Goal: Use online tool/utility: Utilize a website feature to perform a specific function

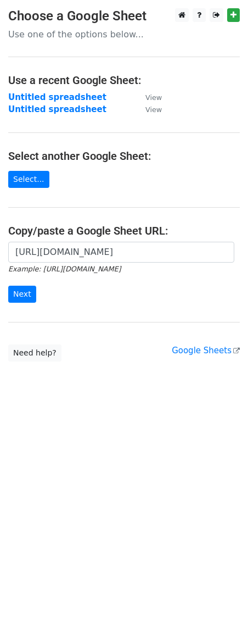
scroll to position [0, 251]
type input "https://docs.google.com/spreadsheets/d/1GQeAZ-V51HTJHOCVwHMqsgZd-oaS-n3WM8pg6oa…"
click at [20, 294] on input "Next" at bounding box center [22, 294] width 28 height 17
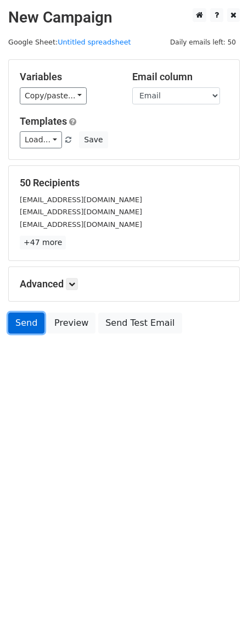
click at [26, 320] on link "Send" at bounding box center [26, 323] width 36 height 21
click at [30, 327] on link "Send" at bounding box center [26, 323] width 36 height 21
